Goal: Find specific page/section: Find specific page/section

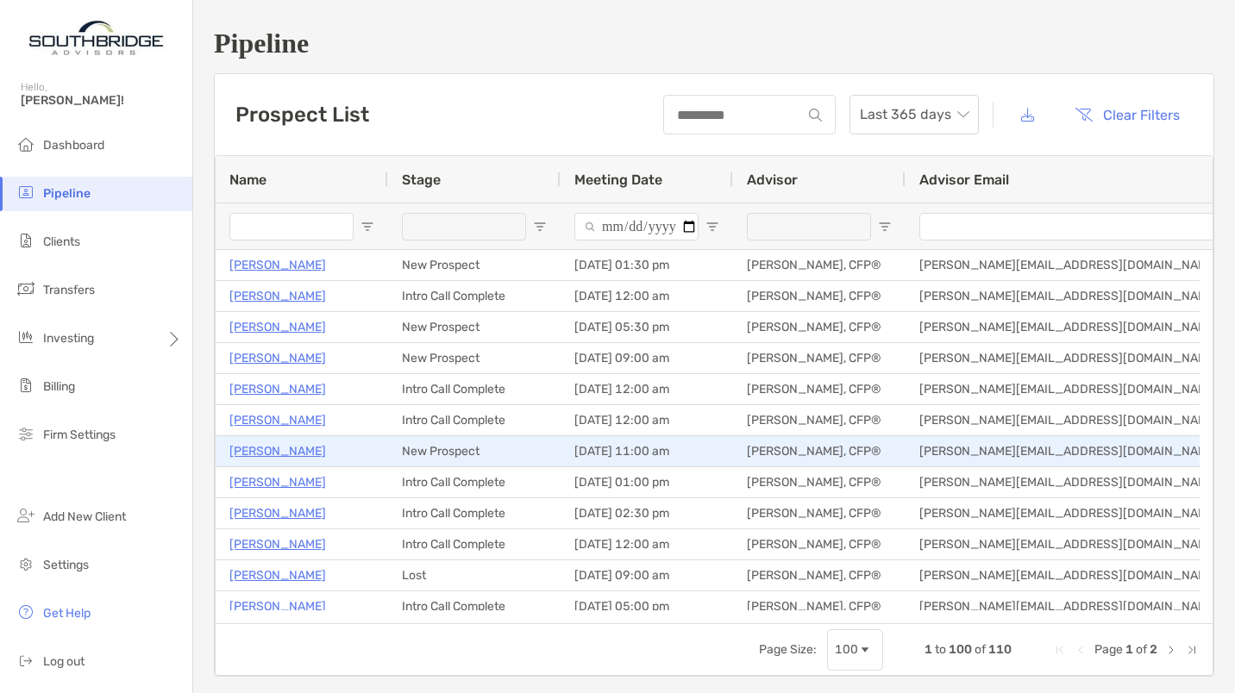
click at [310, 451] on p "[PERSON_NAME]" at bounding box center [277, 452] width 97 height 22
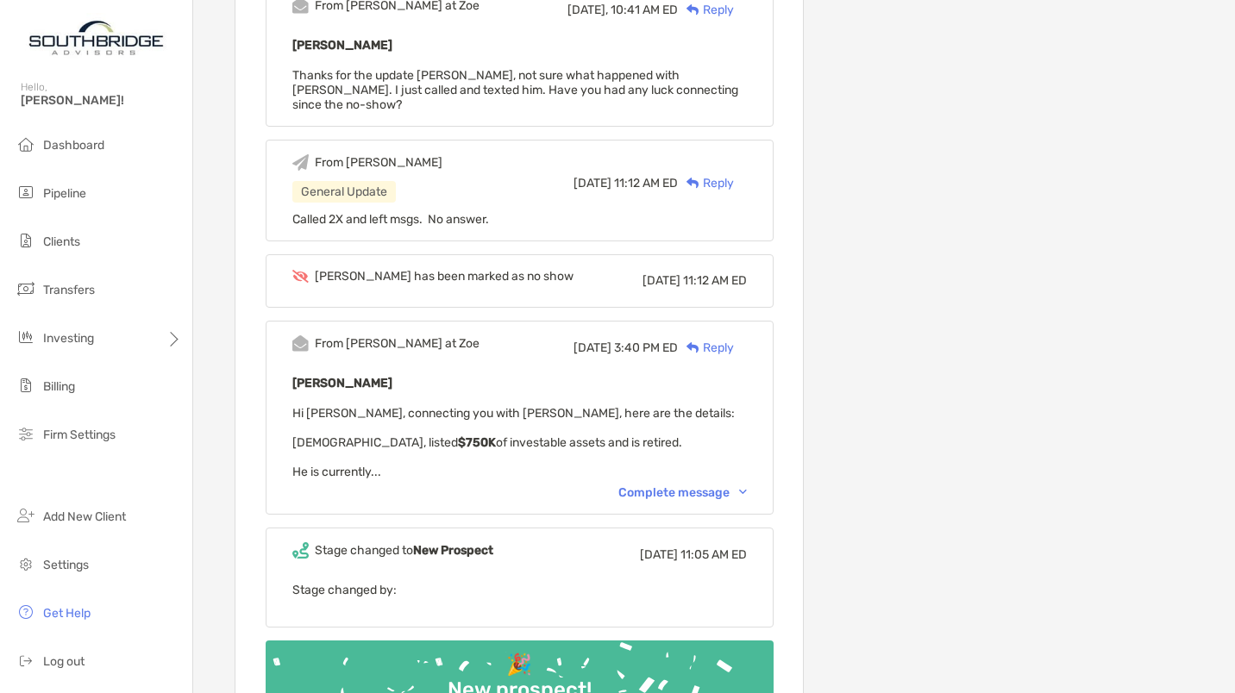
scroll to position [539, 0]
click at [711, 485] on div "Complete message" at bounding box center [682, 492] width 128 height 15
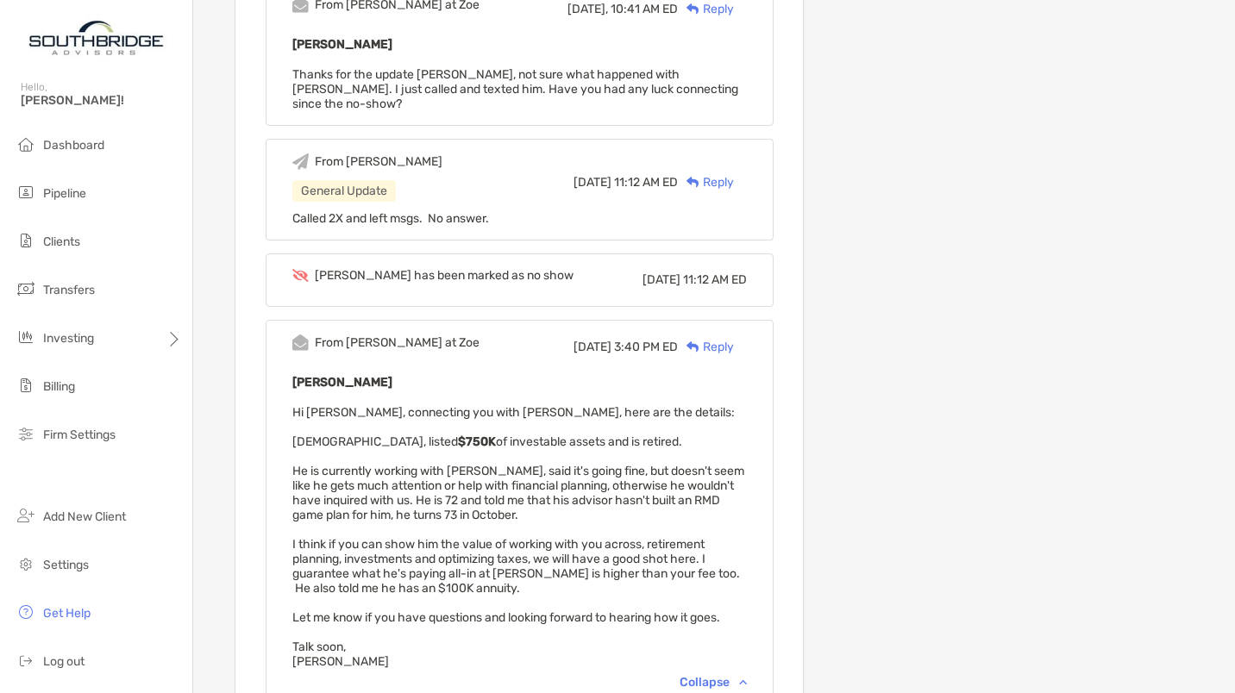
click at [741, 390] on div "Richard Bertrand Hi Todd, connecting you with Richard, here are the details: 72…" at bounding box center [519, 520] width 454 height 297
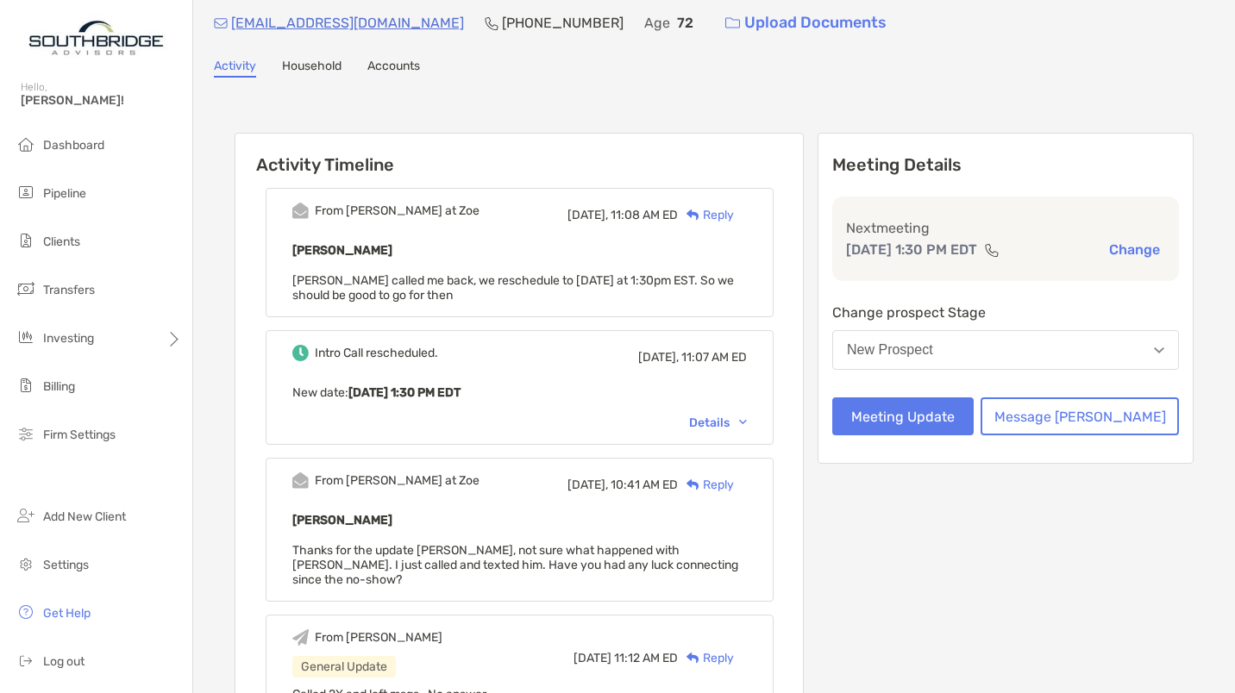
scroll to position [39, 0]
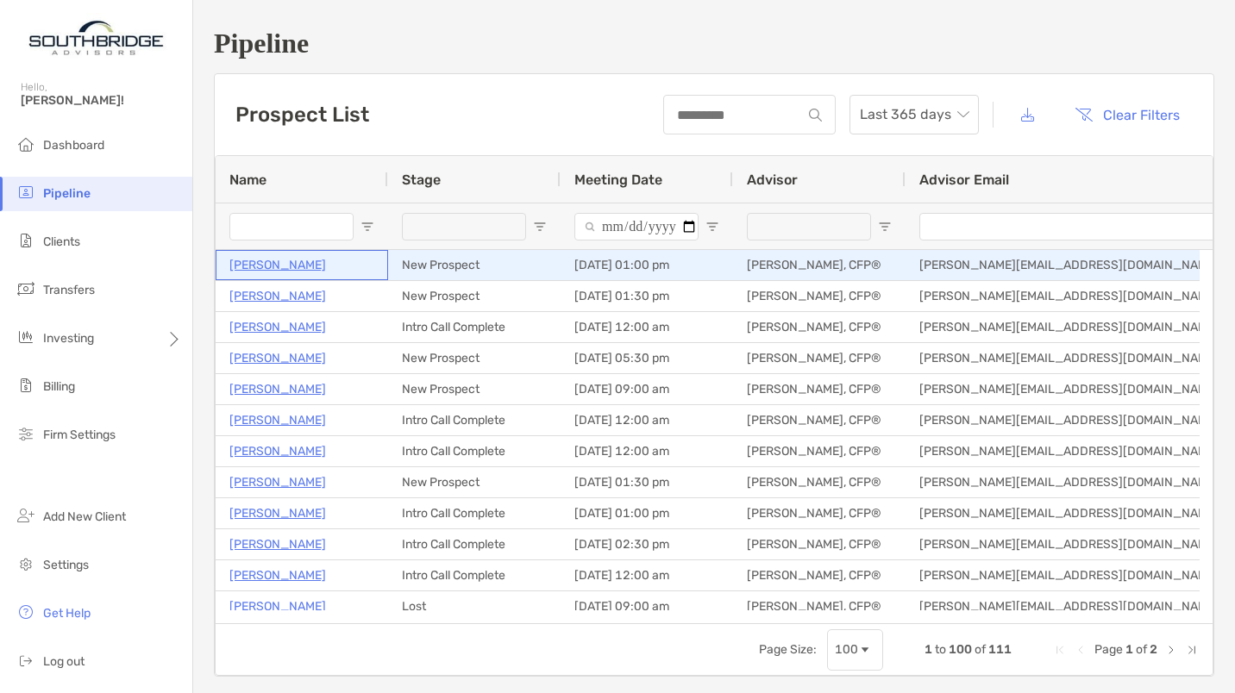
click at [291, 261] on p "Deborah Martin" at bounding box center [277, 265] width 97 height 22
